Goal: Task Accomplishment & Management: Complete application form

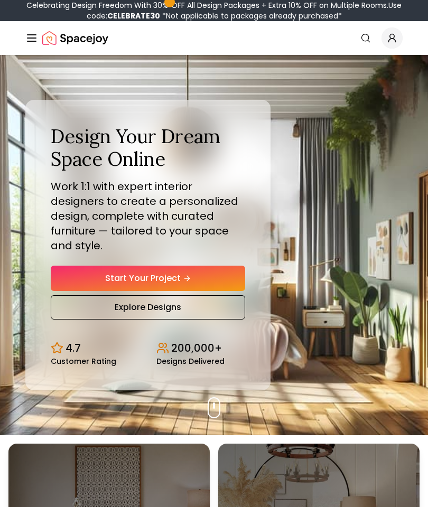
click at [236, 275] on link "Start Your Project" at bounding box center [148, 278] width 194 height 25
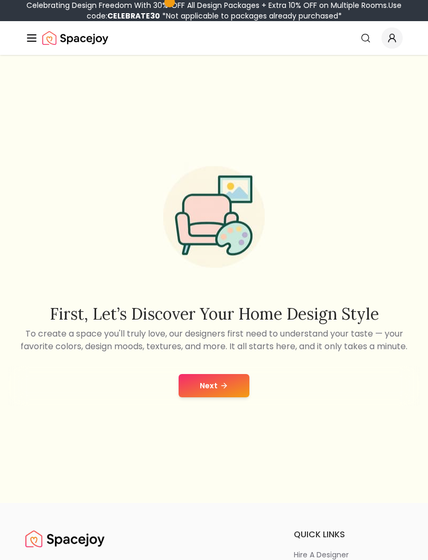
click at [247, 388] on button "Next" at bounding box center [214, 385] width 71 height 23
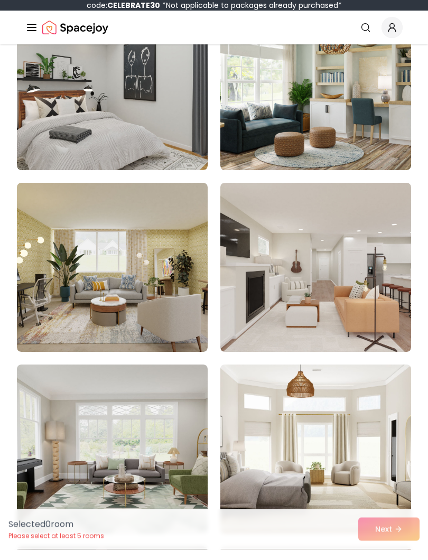
scroll to position [365, 0]
click at [82, 259] on img at bounding box center [112, 277] width 191 height 169
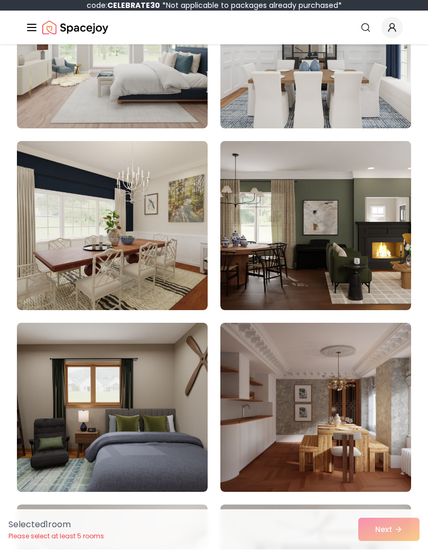
scroll to position [1139, 0]
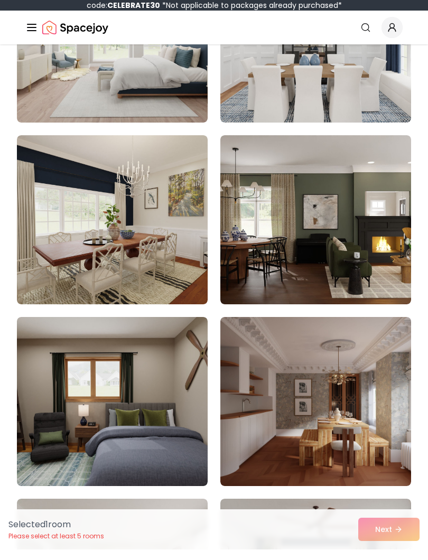
click at [379, 538] on div "Selected 1 room Please select at least 5 rooms Next" at bounding box center [214, 540] width 428 height 40
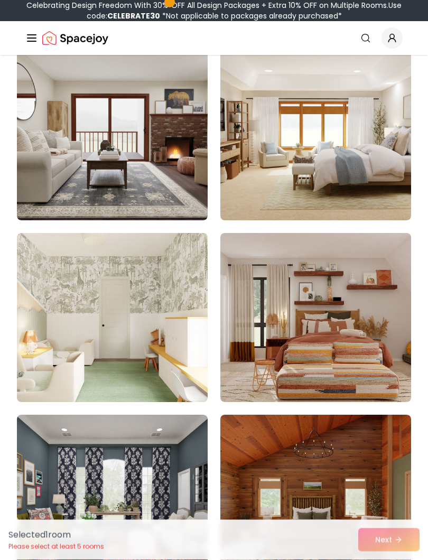
scroll to position [2312, 0]
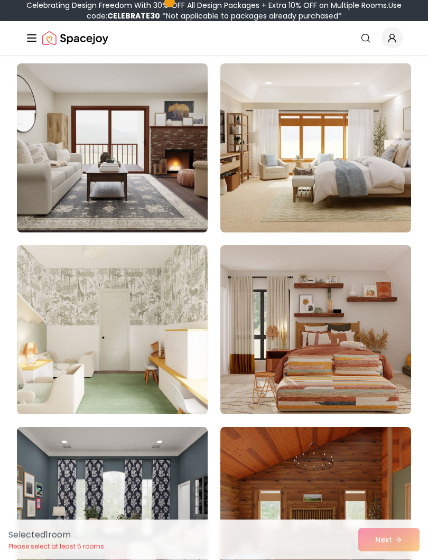
click at [335, 185] on img at bounding box center [315, 148] width 191 height 169
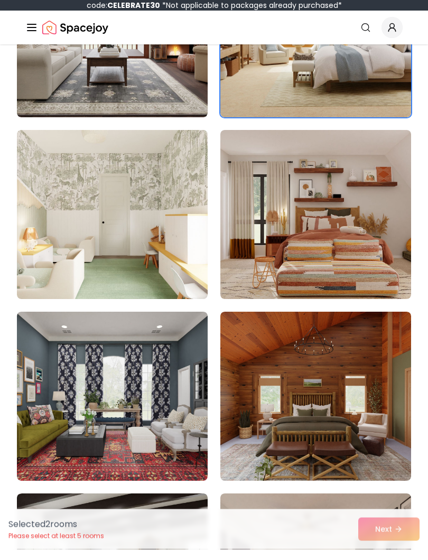
scroll to position [2417, 0]
click at [369, 262] on img at bounding box center [315, 225] width 191 height 169
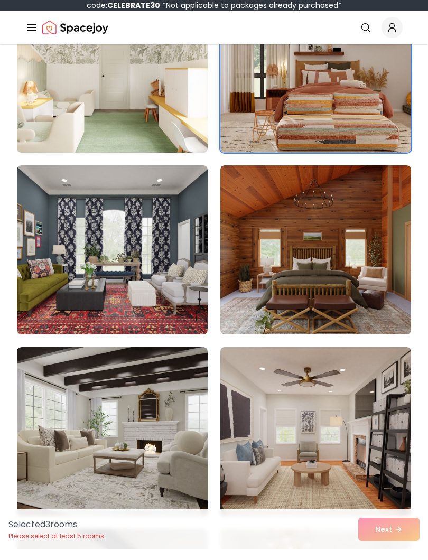
scroll to position [2568, 0]
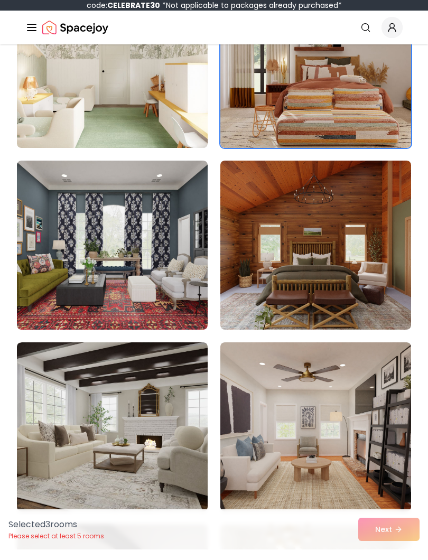
click at [370, 280] on img at bounding box center [315, 255] width 191 height 169
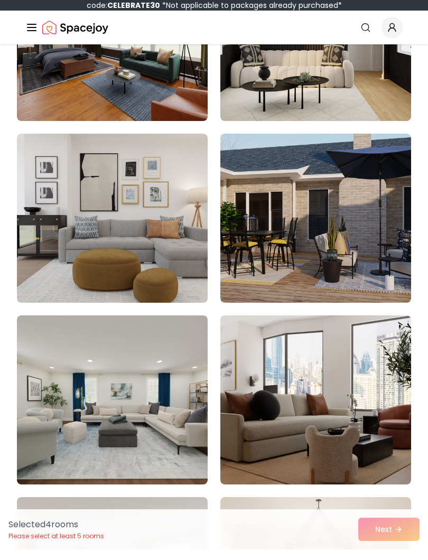
click at [363, 243] on img at bounding box center [315, 228] width 191 height 169
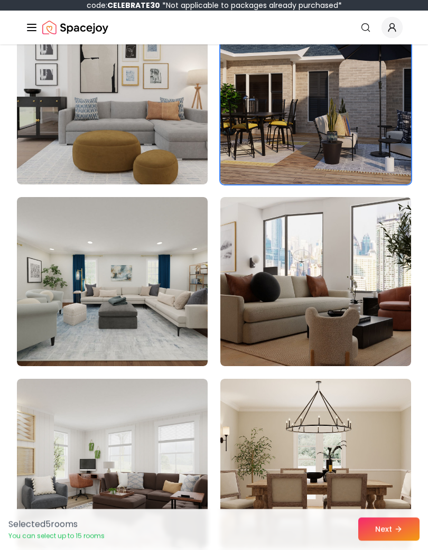
scroll to position [3259, 0]
click at [388, 541] on button "Next" at bounding box center [388, 539] width 61 height 23
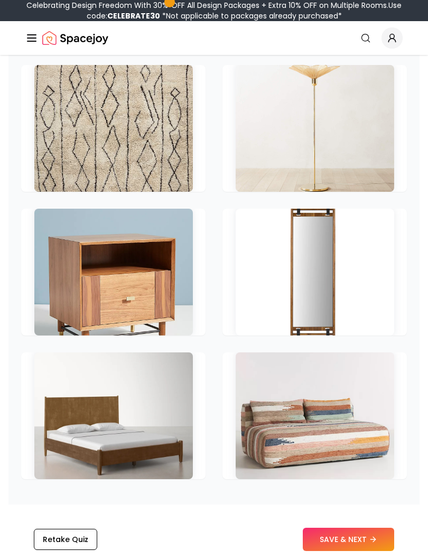
scroll to position [1991, 0]
